Goal: Find specific page/section: Find specific page/section

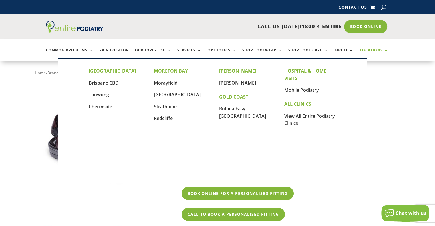
click at [369, 51] on link "Locations" at bounding box center [374, 54] width 29 height 12
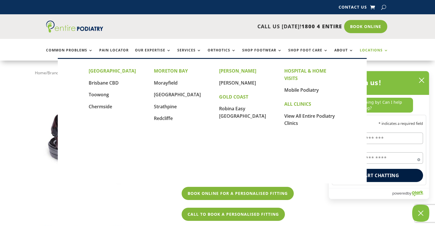
click at [366, 49] on link "Locations" at bounding box center [374, 54] width 29 height 12
